Goal: Communication & Community: Answer question/provide support

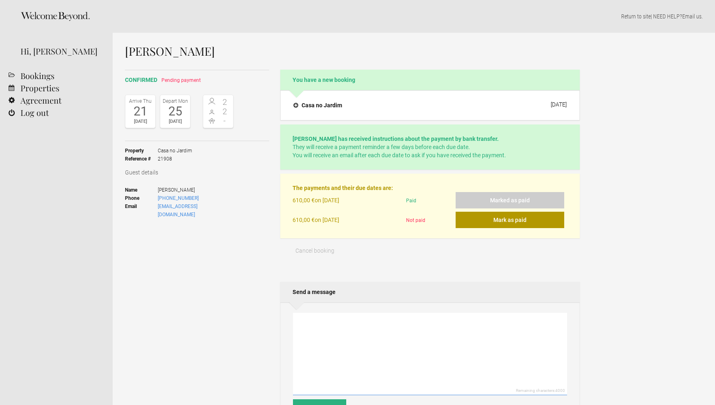
click at [319, 328] on textarea at bounding box center [430, 354] width 274 height 82
click at [344, 330] on textarea "Hallo [PERSON_NAME], super, passt alles! Herzliche Grüße" at bounding box center [430, 354] width 274 height 82
click at [339, 338] on textarea "Hallo [PERSON_NAME], super, passt, ist bei uns angekommen. Herzliche Grüße" at bounding box center [430, 354] width 274 height 82
click at [328, 327] on textarea "Hallo [PERSON_NAME], super, passt, ist bei uns angekommen. Herzliche Grüße, [PE…" at bounding box center [430, 354] width 274 height 82
click at [403, 326] on textarea "Hallo [PERSON_NAME], super, ist bei uns angekommen. Herzliche Grüße, [PERSON_NA…" at bounding box center [430, 354] width 274 height 82
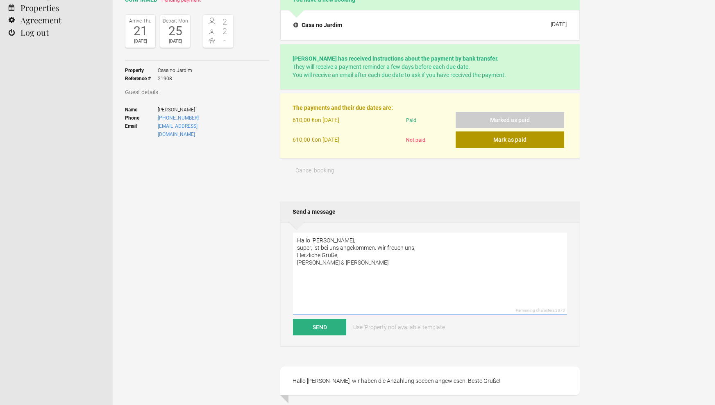
scroll to position [81, 0]
click at [313, 239] on textarea "Hallo [PERSON_NAME], super, ist bei uns angekommen. Wir freuen uns, euch als un…" at bounding box center [430, 273] width 274 height 82
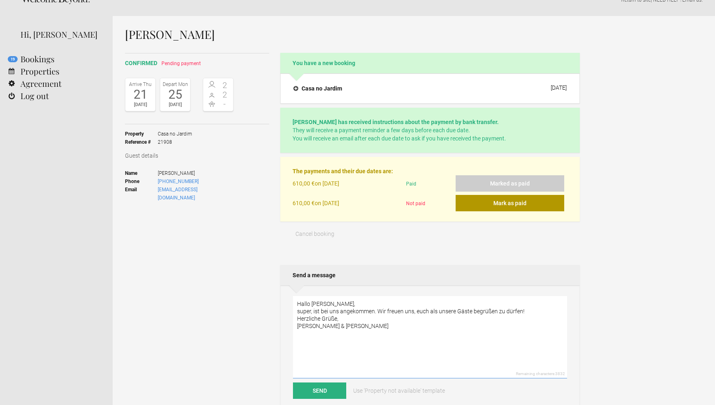
scroll to position [13, 0]
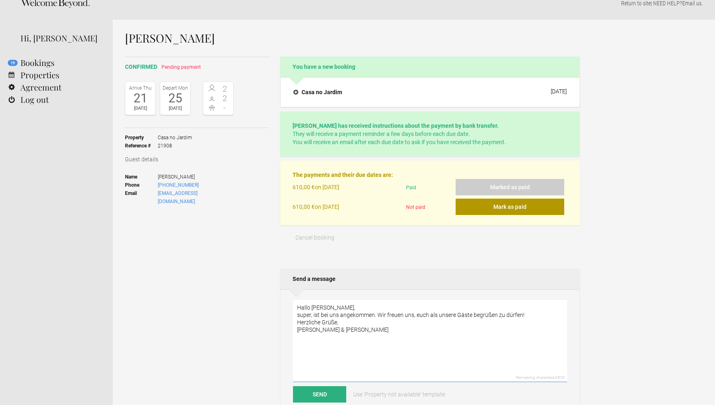
click at [325, 309] on textarea "Hallo [PERSON_NAME], super, ist bei uns angekommen. Wir freuen uns, euch als un…" at bounding box center [430, 341] width 274 height 82
type textarea "Hallo [PERSON_NAME], super, ist bei uns angekommen. Wir freuen uns, euch als un…"
click at [330, 396] on button "Send" at bounding box center [319, 395] width 53 height 16
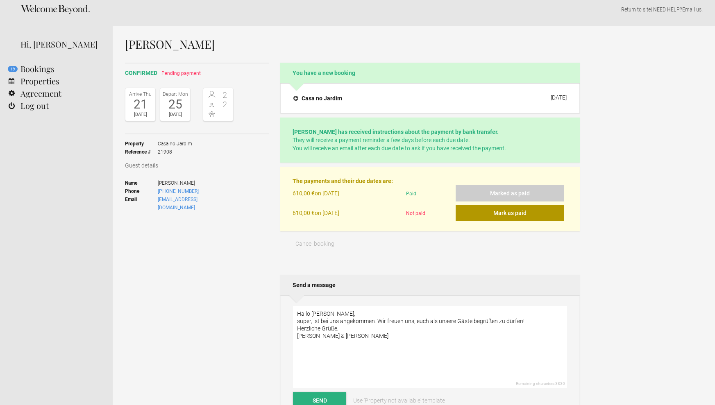
scroll to position [4, 0]
